Goal: Find specific page/section

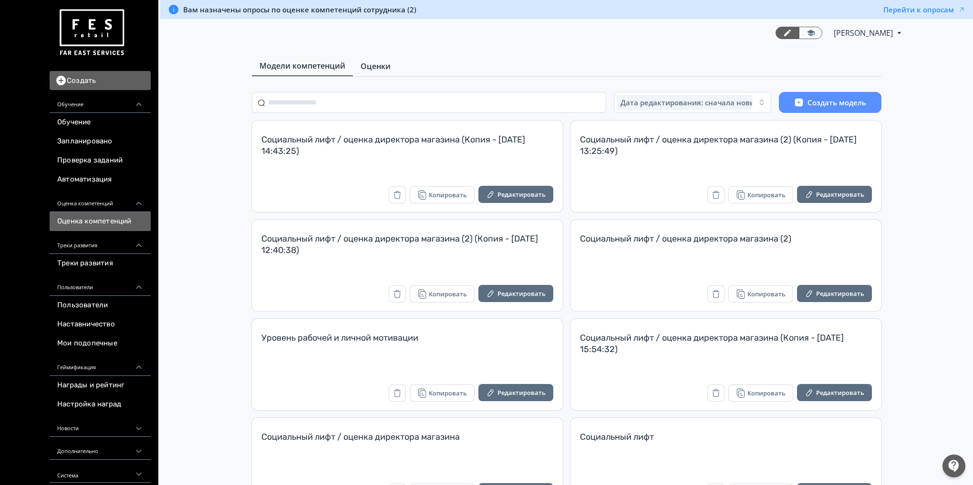
click at [367, 64] on span "Оценки" at bounding box center [375, 66] width 30 height 11
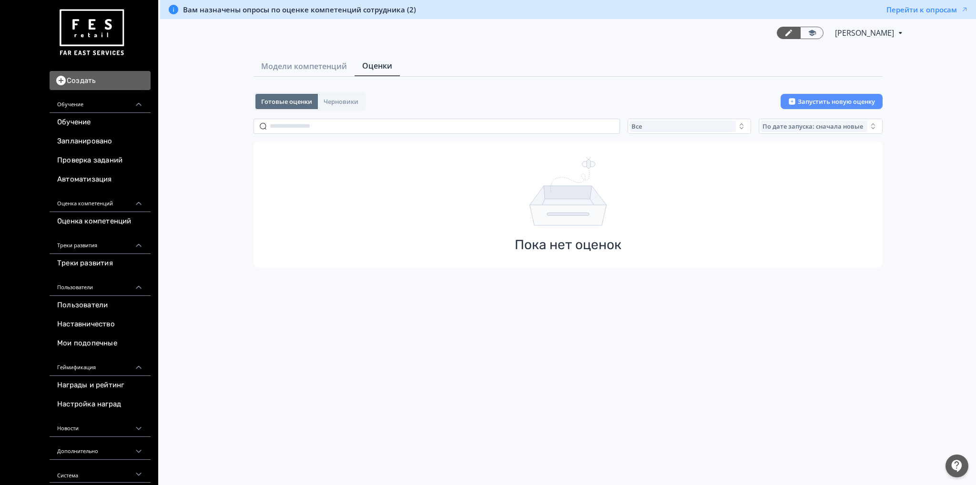
click at [298, 102] on span "Готовые оценки" at bounding box center [286, 102] width 51 height 8
click at [329, 100] on span "Черновики" at bounding box center [341, 102] width 35 height 8
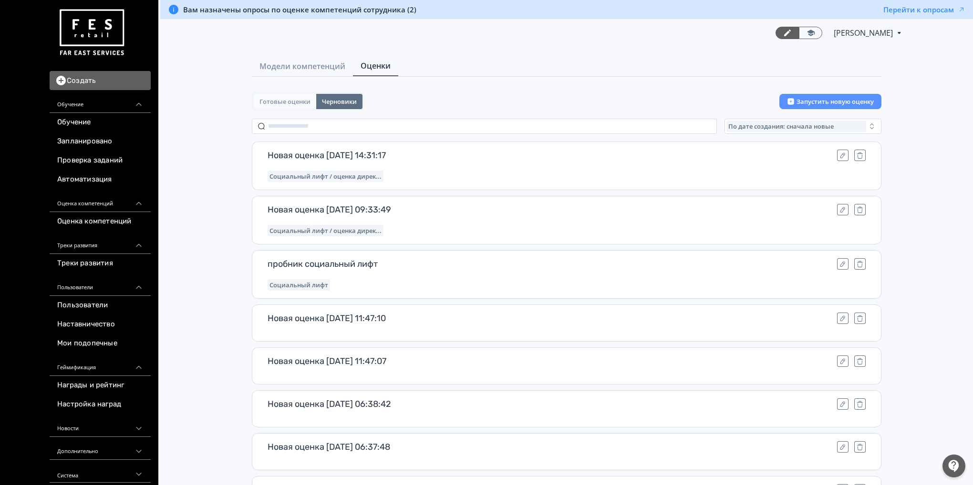
click at [278, 104] on span "Готовые оценки" at bounding box center [284, 102] width 51 height 8
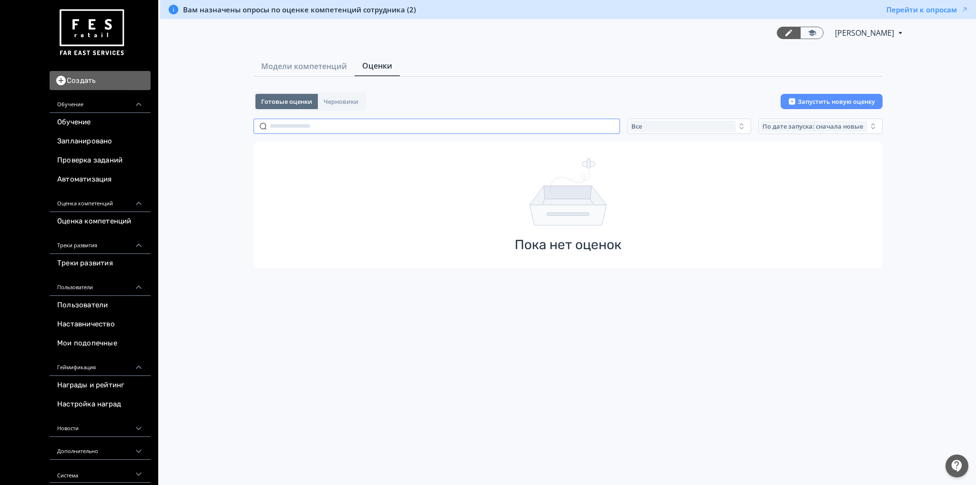
click at [339, 128] on input "text" at bounding box center [437, 126] width 367 height 15
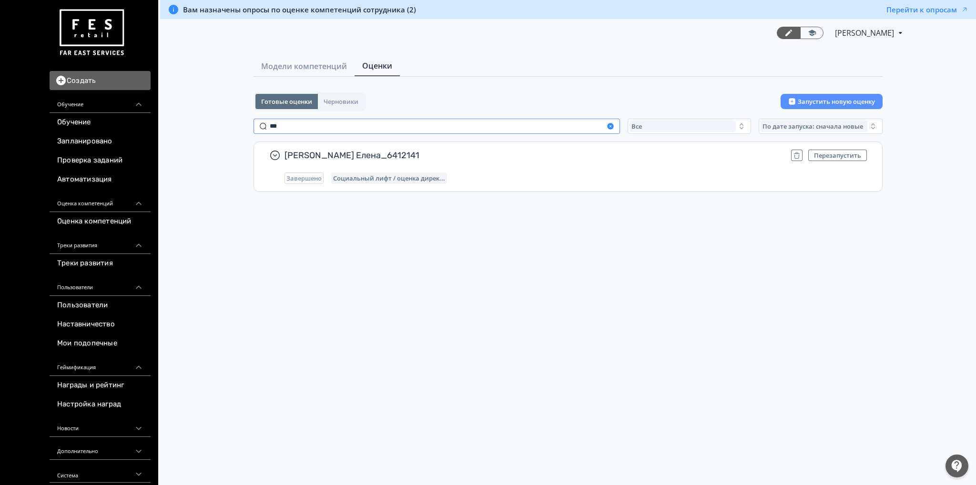
type input "***"
click at [612, 125] on icon "button" at bounding box center [610, 126] width 6 height 6
